Goal: Information Seeking & Learning: Learn about a topic

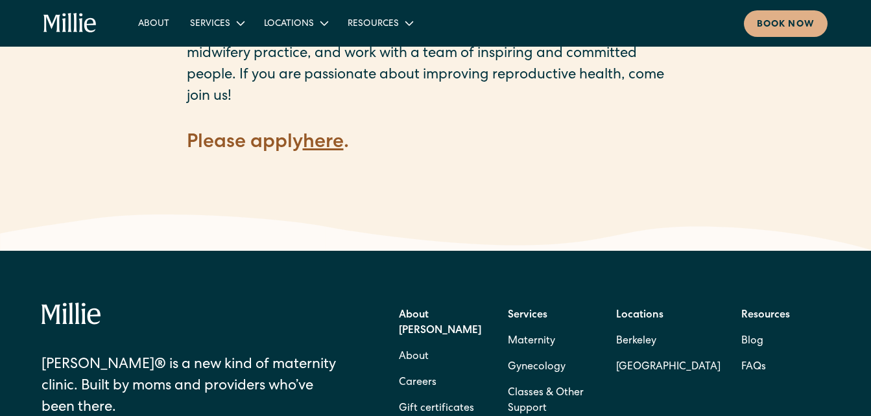
scroll to position [1790, 0]
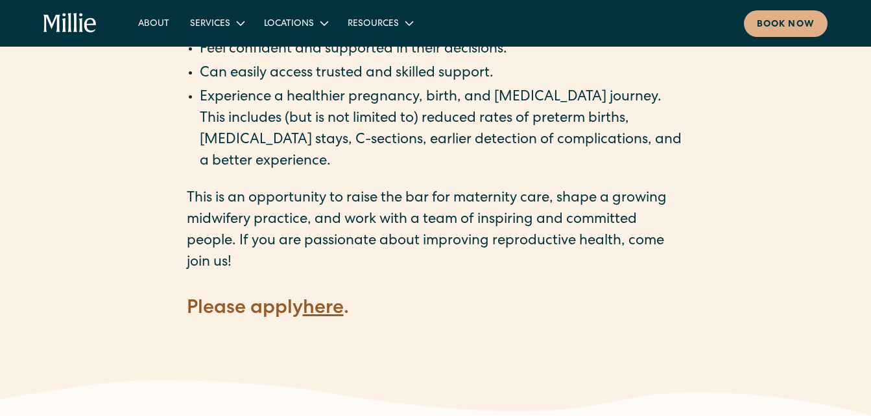
click at [336, 300] on strong "here" at bounding box center [323, 309] width 41 height 19
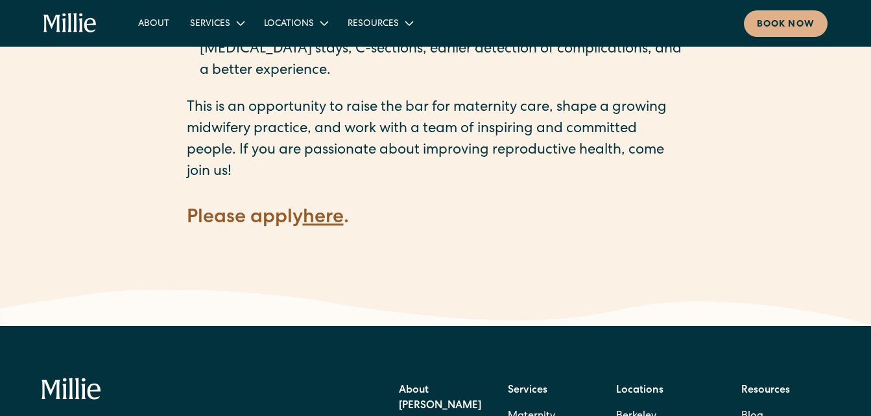
scroll to position [1966, 0]
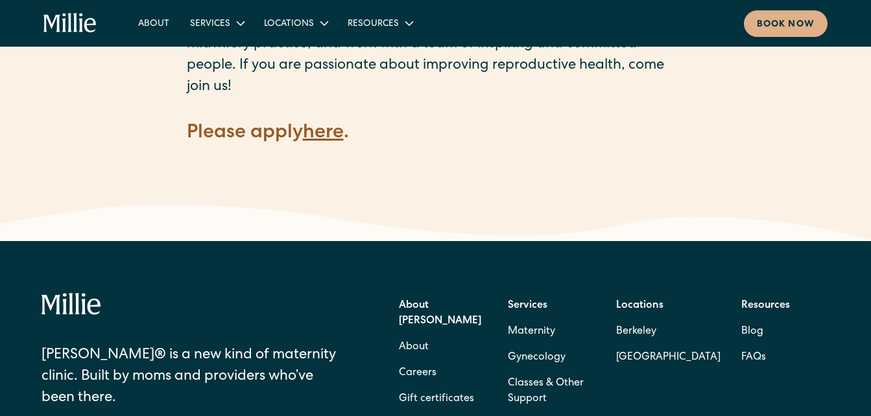
click at [331, 124] on strong "here" at bounding box center [323, 133] width 41 height 19
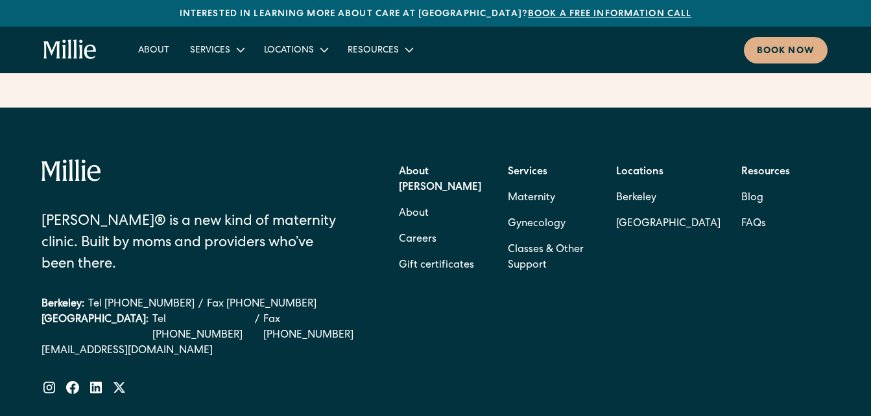
scroll to position [5254, 0]
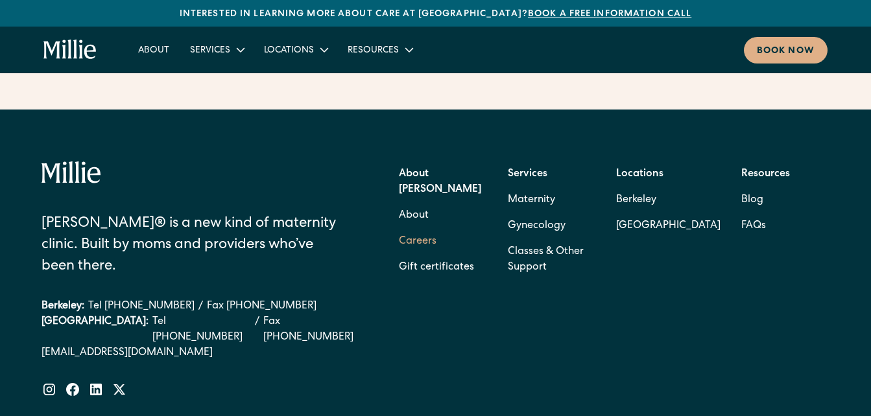
click at [429, 229] on link "Careers" at bounding box center [418, 242] width 38 height 26
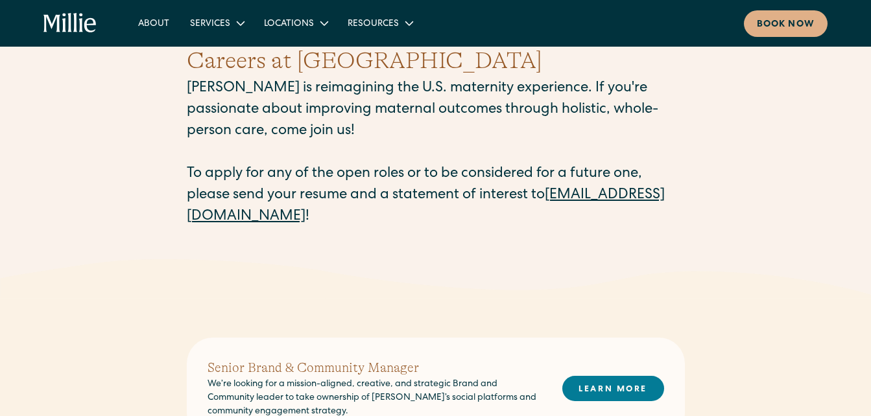
scroll to position [53, 0]
click at [178, 216] on div "Careers at [PERSON_NAME] [PERSON_NAME] is reimagining the U.S. maternity experi…" at bounding box center [435, 135] width 871 height 247
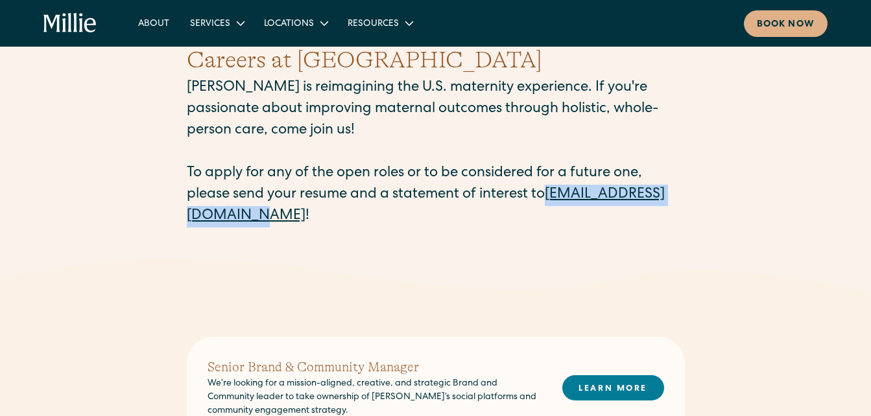
click at [346, 212] on p "[PERSON_NAME] is reimagining the U.S. maternity experience. If you're passionat…" at bounding box center [436, 153] width 498 height 150
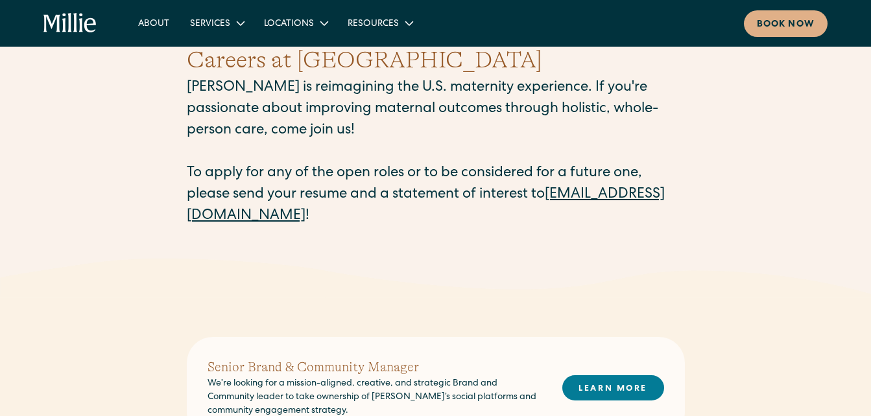
click at [346, 212] on p "[PERSON_NAME] is reimagining the U.S. maternity experience. If you're passionat…" at bounding box center [436, 153] width 498 height 150
click at [178, 217] on div "Careers at [PERSON_NAME] [PERSON_NAME] is reimagining the U.S. maternity experi…" at bounding box center [435, 135] width 871 height 247
click at [344, 215] on link "[EMAIL_ADDRESS][DOMAIN_NAME]" at bounding box center [426, 206] width 478 height 36
click at [184, 216] on div "Careers at [PERSON_NAME] [PERSON_NAME] is reimagining the U.S. maternity experi…" at bounding box center [435, 135] width 871 height 247
click at [344, 220] on link "[EMAIL_ADDRESS][DOMAIN_NAME]" at bounding box center [426, 206] width 478 height 36
